Goal: Share content

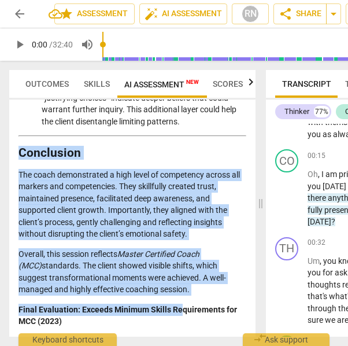
drag, startPoint x: 20, startPoint y: 153, endPoint x: 178, endPoint y: 307, distance: 221.0
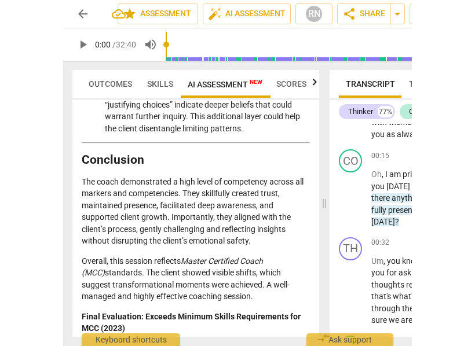
scroll to position [2707, 0]
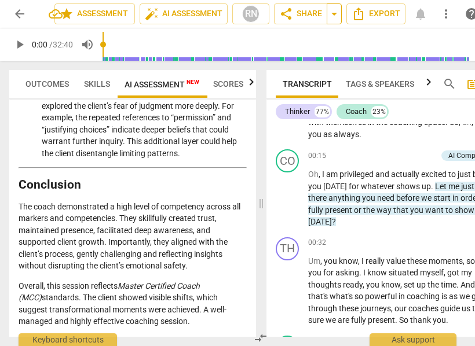
click at [332, 14] on span "arrow_drop_down" at bounding box center [334, 14] width 14 height 14
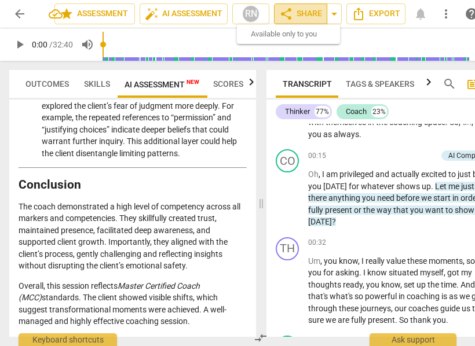
click at [303, 18] on span "share Share" at bounding box center [300, 14] width 43 height 14
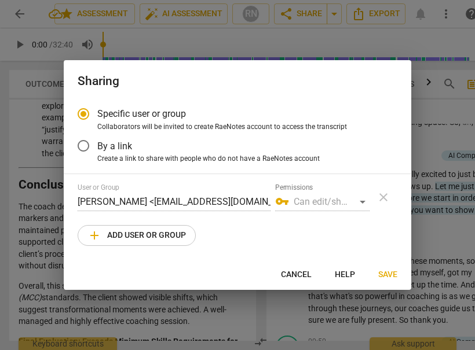
click at [142, 233] on span "add Add user or group" at bounding box center [136, 236] width 98 height 14
radio input "false"
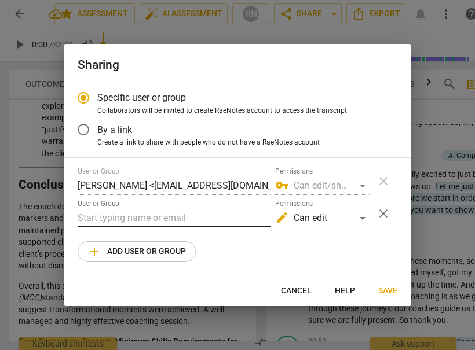
click at [126, 219] on input "text" at bounding box center [174, 218] width 193 height 19
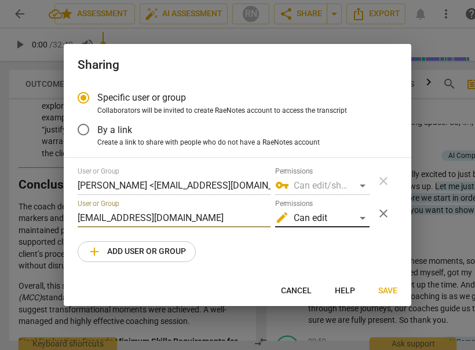
type input "[EMAIL_ADDRESS][DOMAIN_NAME]"
click at [362, 218] on div "edit Can edit" at bounding box center [322, 218] width 94 height 19
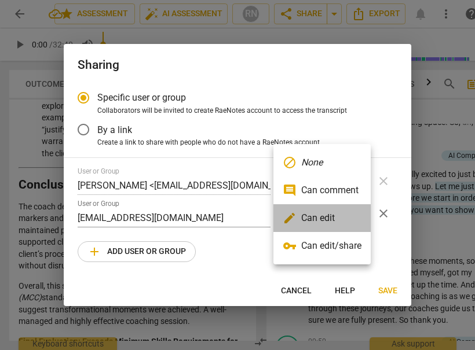
click at [329, 220] on li "edit Can edit" at bounding box center [321, 218] width 97 height 28
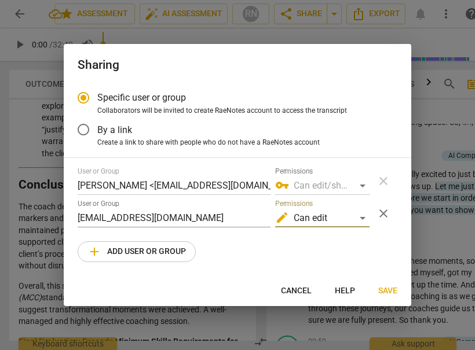
click at [386, 289] on span "Save" at bounding box center [387, 291] width 19 height 12
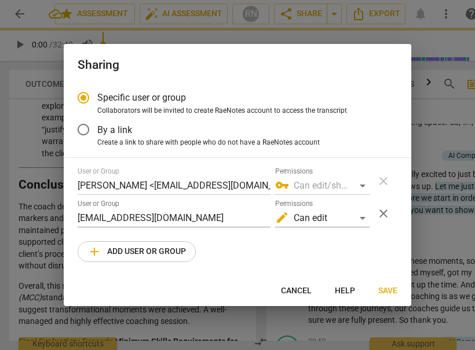
radio input "false"
type input "[PERSON_NAME] <[PERSON_NAME][EMAIL_ADDRESS][DOMAIN_NAME]>"
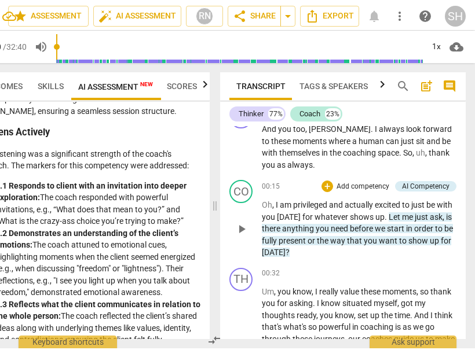
scroll to position [138, 0]
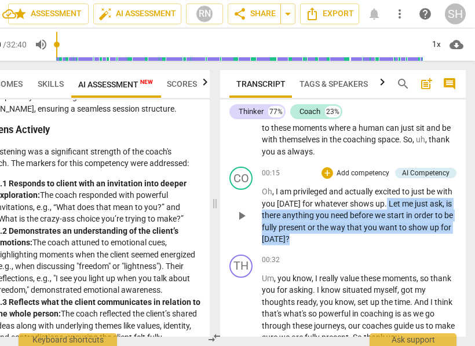
drag, startPoint x: 333, startPoint y: 240, endPoint x: 399, endPoint y: 203, distance: 76.0
click at [399, 203] on p "Oh , I am privileged and actually excited to just be with you [DATE] for whatev…" at bounding box center [359, 216] width 194 height 60
click at [368, 223] on span "keyboard_arrow_down" at bounding box center [368, 224] width 14 height 14
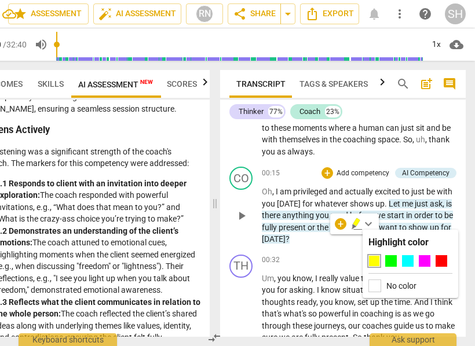
click at [369, 183] on div "00:15 + Add competency AI Competency keyboard_arrow_right Oh , I am privileged …" at bounding box center [359, 206] width 194 height 79
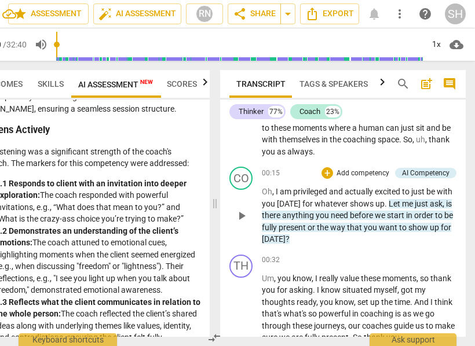
click at [355, 172] on p "Add competency" at bounding box center [362, 173] width 55 height 10
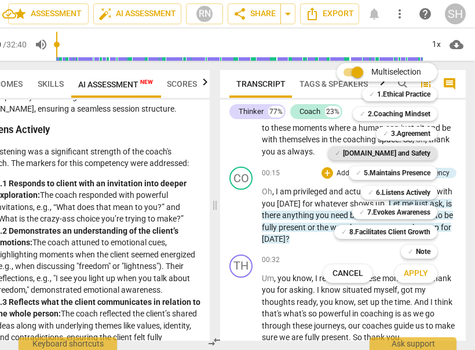
click at [403, 155] on b "[DOMAIN_NAME] and Safety" at bounding box center [386, 153] width 87 height 14
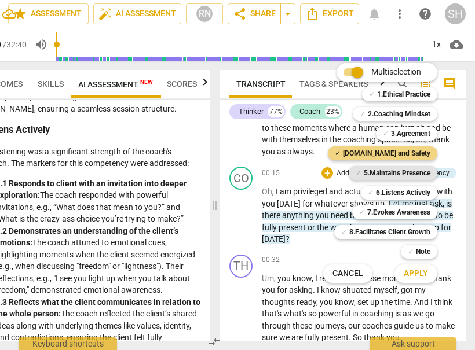
click at [404, 168] on b "5.Maintains Presence" at bounding box center [396, 173] width 67 height 14
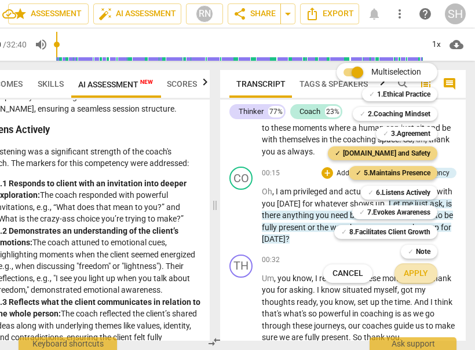
click at [414, 271] on span "Apply" at bounding box center [415, 274] width 24 height 12
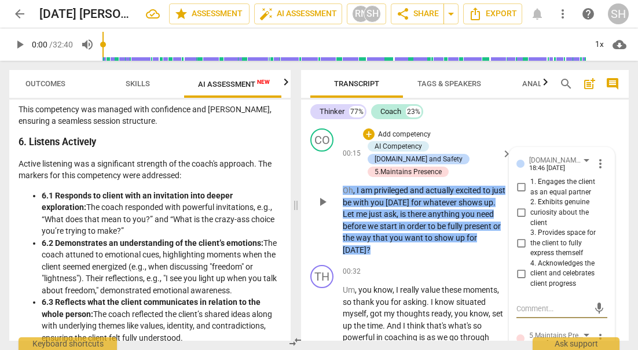
scroll to position [0, 21]
click at [438, 214] on input "2. Exhibits genuine curiosity about the client" at bounding box center [521, 213] width 19 height 14
checkbox input "true"
click at [438, 243] on input "3. Provides space for the client to fully express themself" at bounding box center [521, 244] width 19 height 14
checkbox input "true"
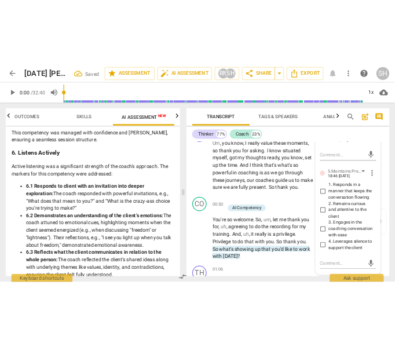
scroll to position [353, 0]
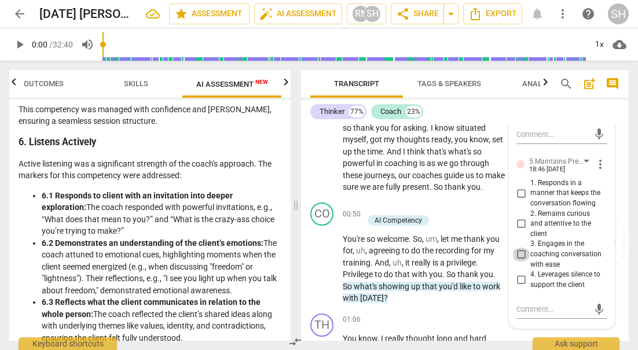
click at [438, 253] on input "3. Engages in the coaching conversation with ease" at bounding box center [521, 255] width 19 height 14
checkbox input "true"
click at [438, 224] on input "2. Remains curious and attentive to the client" at bounding box center [521, 224] width 19 height 14
checkbox input "true"
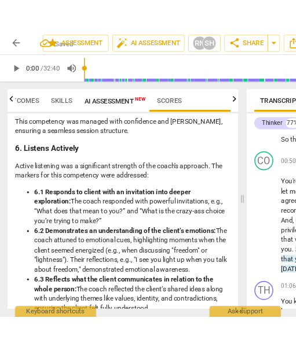
scroll to position [0, 0]
